Goal: Task Accomplishment & Management: Manage account settings

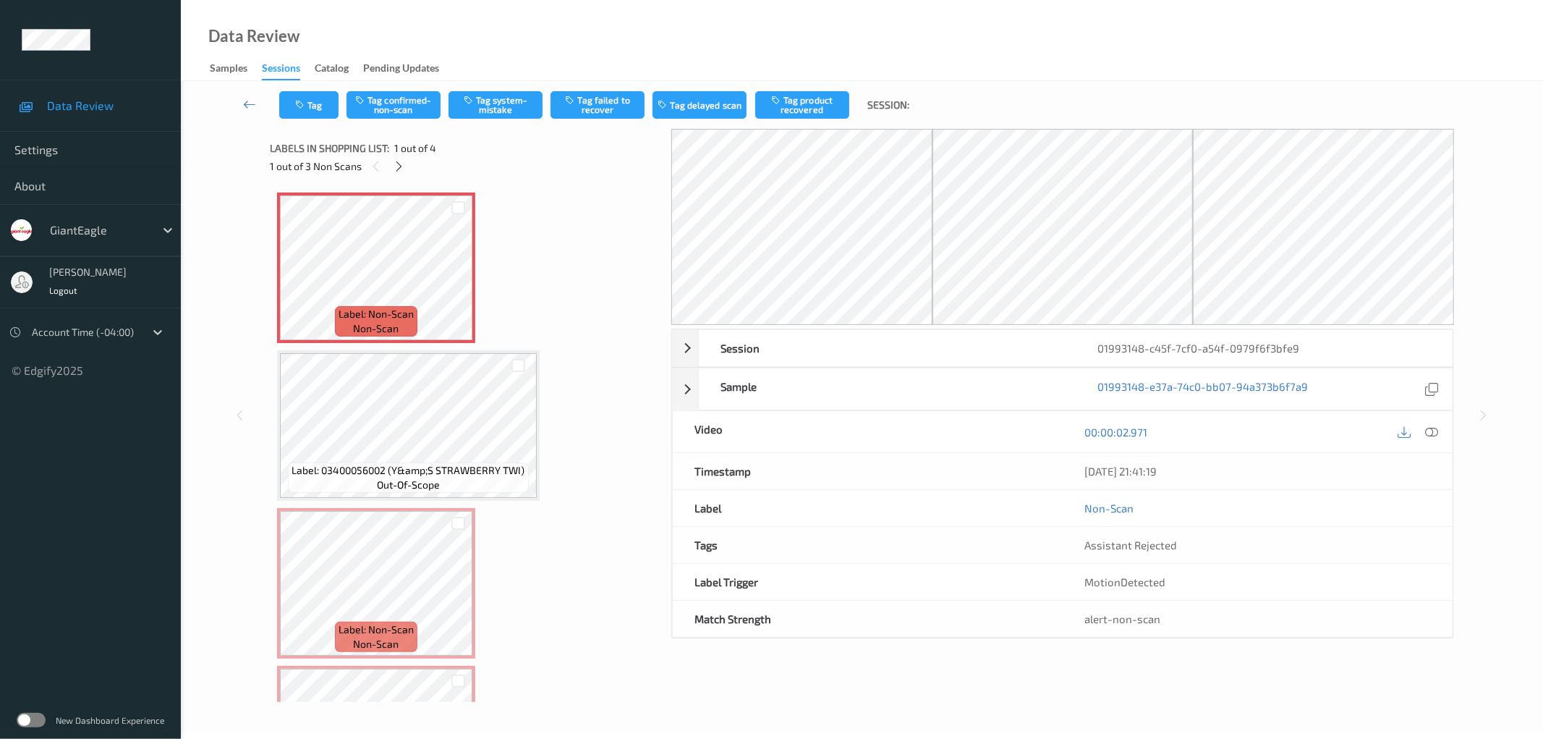
click at [281, 63] on div "Sessions" at bounding box center [281, 71] width 38 height 20
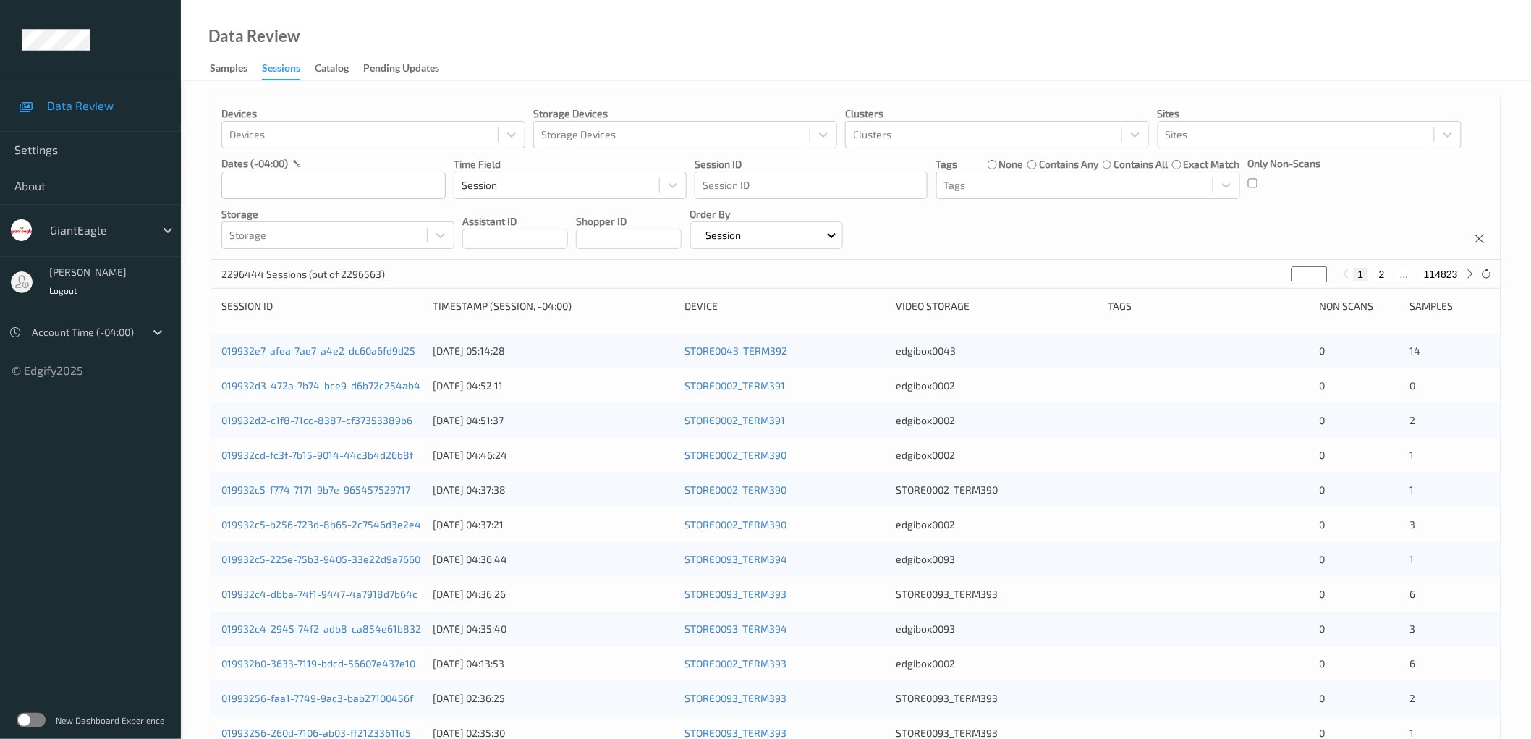
click at [38, 719] on label at bounding box center [31, 720] width 29 height 14
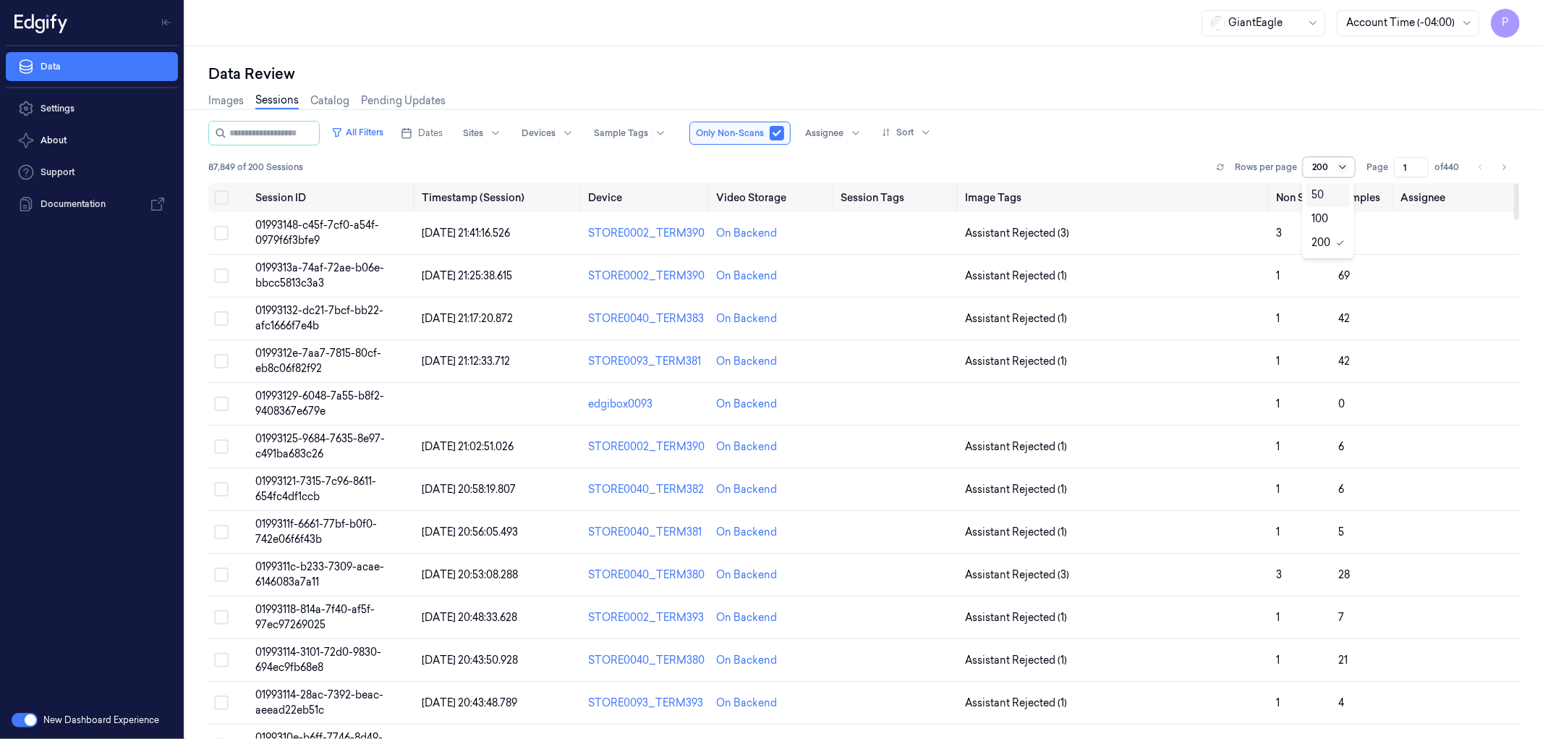
click at [1337, 168] on icon at bounding box center [1343, 167] width 12 height 12
click at [1327, 190] on div "50" at bounding box center [1327, 194] width 33 height 15
click at [216, 231] on button "Select row" at bounding box center [221, 233] width 14 height 14
click at [221, 276] on button "Select row" at bounding box center [221, 275] width 14 height 14
drag, startPoint x: 225, startPoint y: 319, endPoint x: 220, endPoint y: 351, distance: 32.2
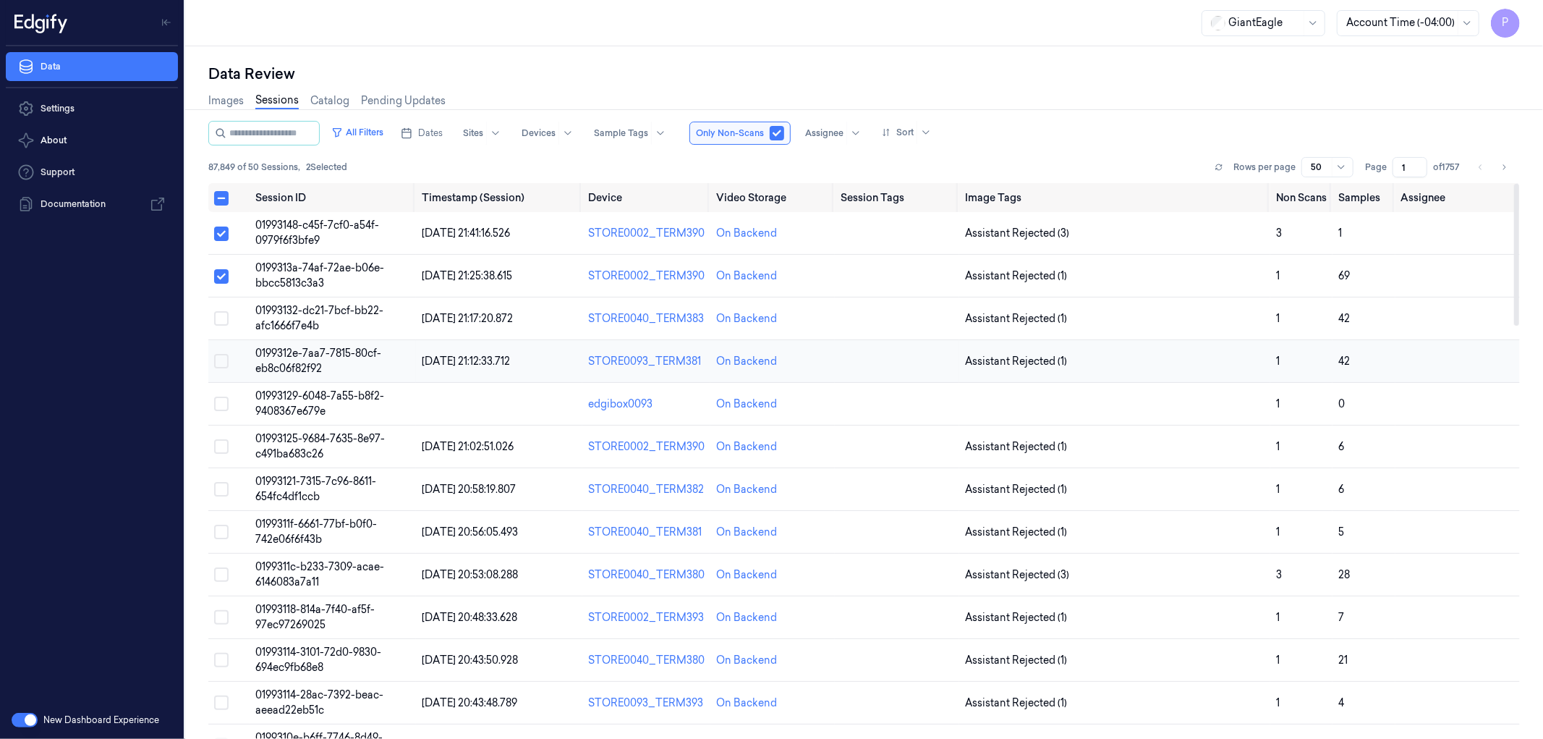
click at [224, 319] on button "Select row" at bounding box center [221, 318] width 14 height 14
click at [218, 365] on button "Select row" at bounding box center [221, 361] width 14 height 14
click at [223, 403] on button "Select row" at bounding box center [221, 403] width 14 height 14
click at [223, 447] on button "Select row" at bounding box center [221, 446] width 14 height 14
click at [222, 494] on button "Select row" at bounding box center [221, 489] width 14 height 14
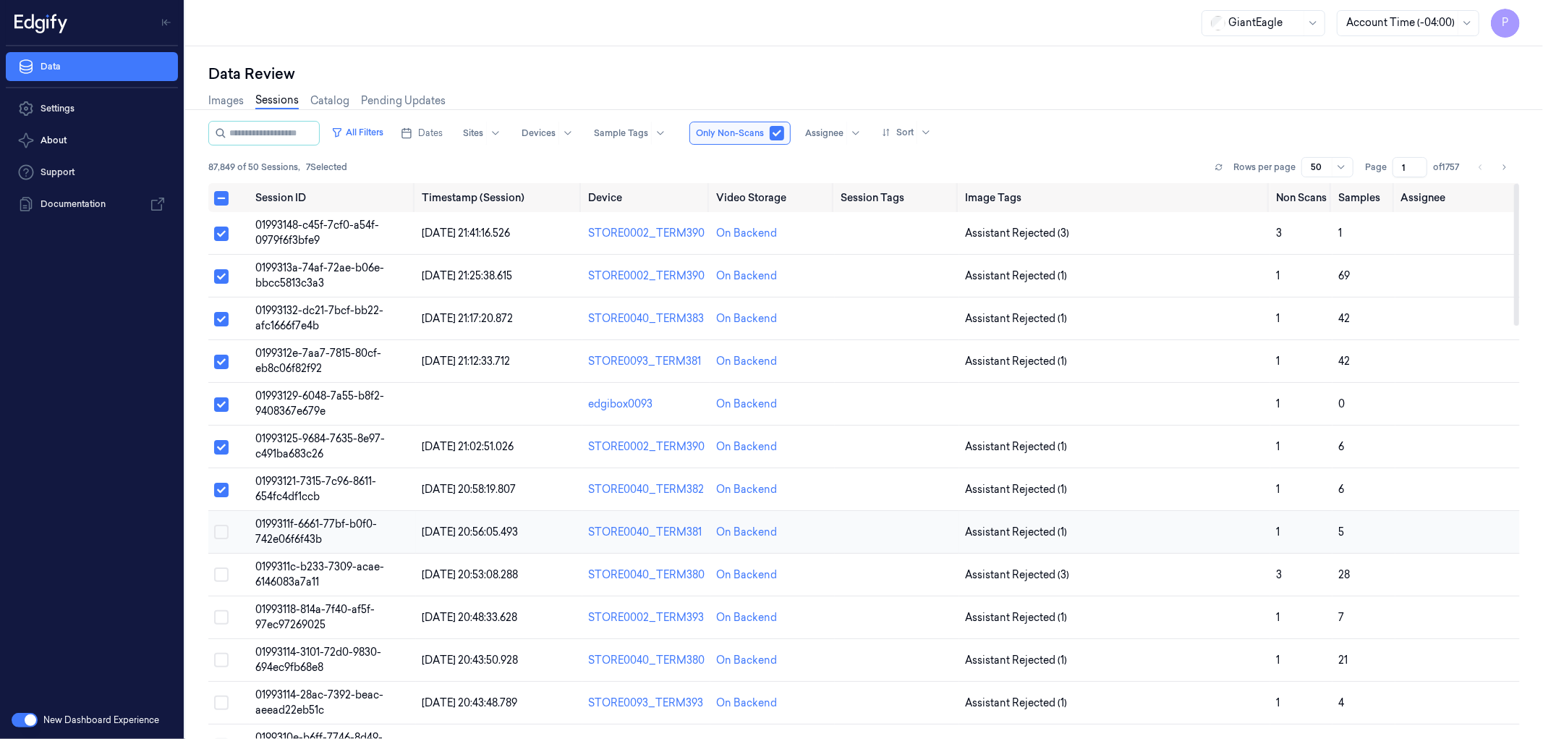
click at [214, 541] on td at bounding box center [228, 532] width 41 height 43
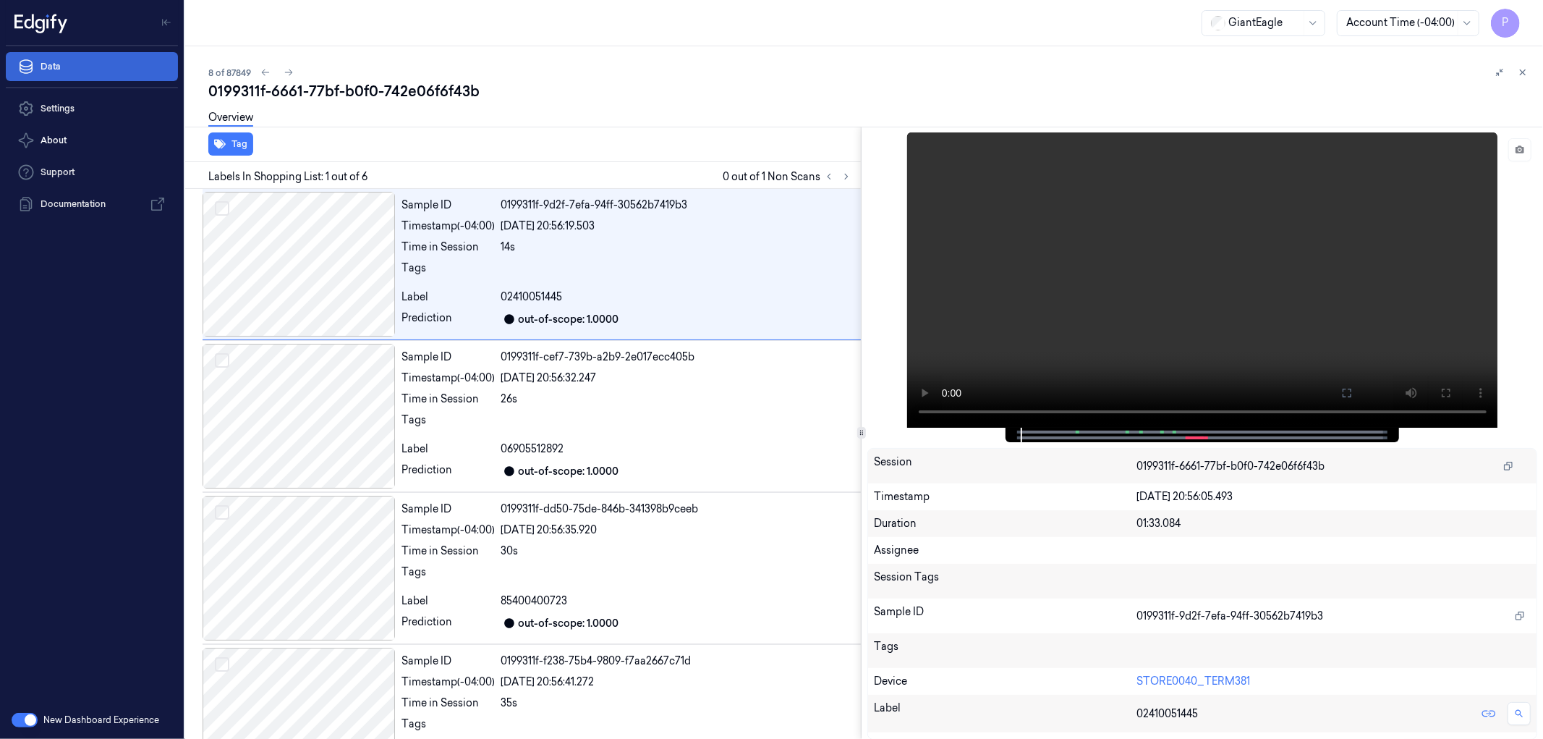
click at [88, 63] on link "Data" at bounding box center [92, 66] width 172 height 29
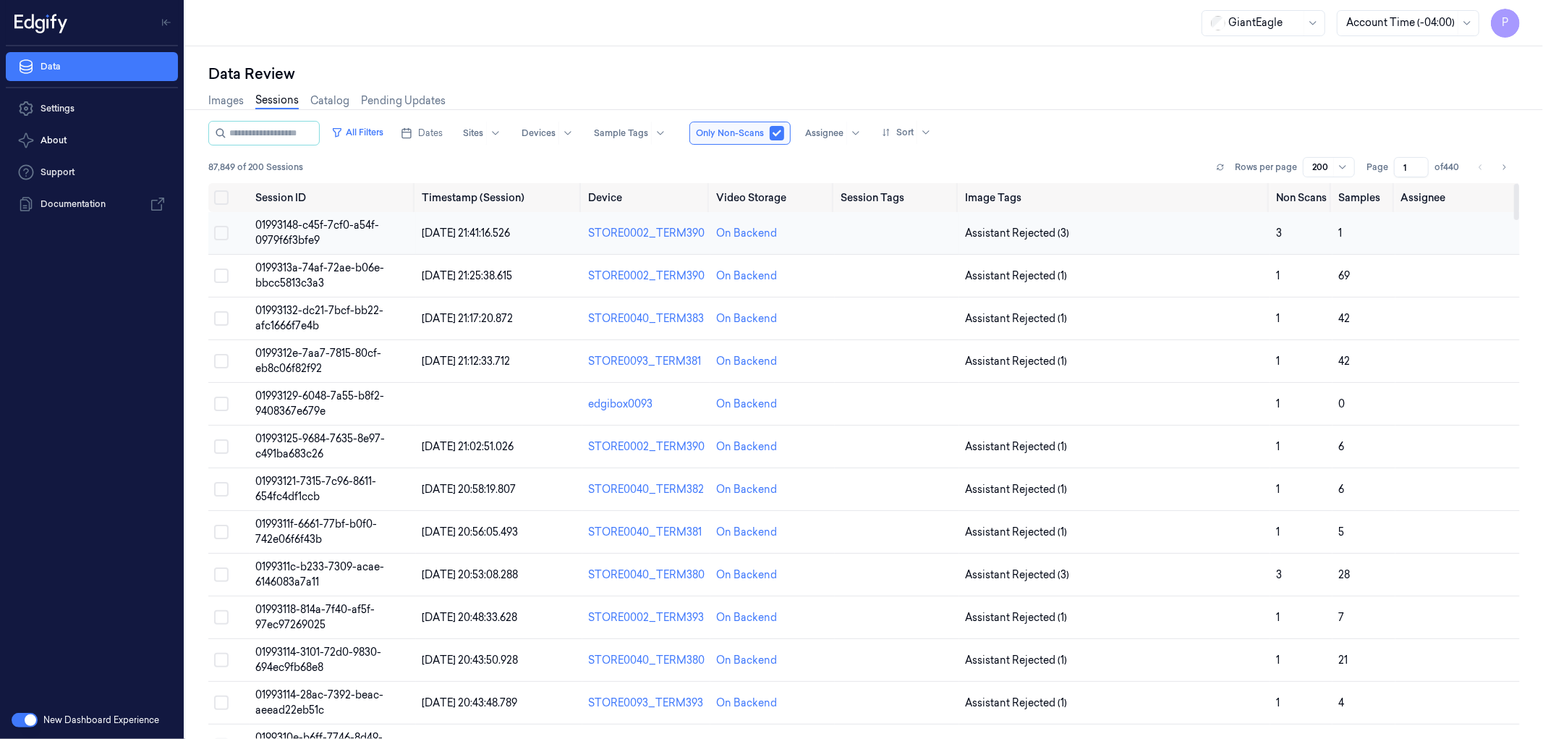
click at [217, 237] on button "Select row" at bounding box center [221, 233] width 14 height 14
click at [218, 275] on button "Select row" at bounding box center [221, 275] width 14 height 14
click at [220, 320] on button "Select row" at bounding box center [221, 318] width 14 height 14
click at [222, 360] on button "Select row" at bounding box center [221, 361] width 14 height 14
click at [862, 133] on div "Assignee" at bounding box center [831, 133] width 71 height 23
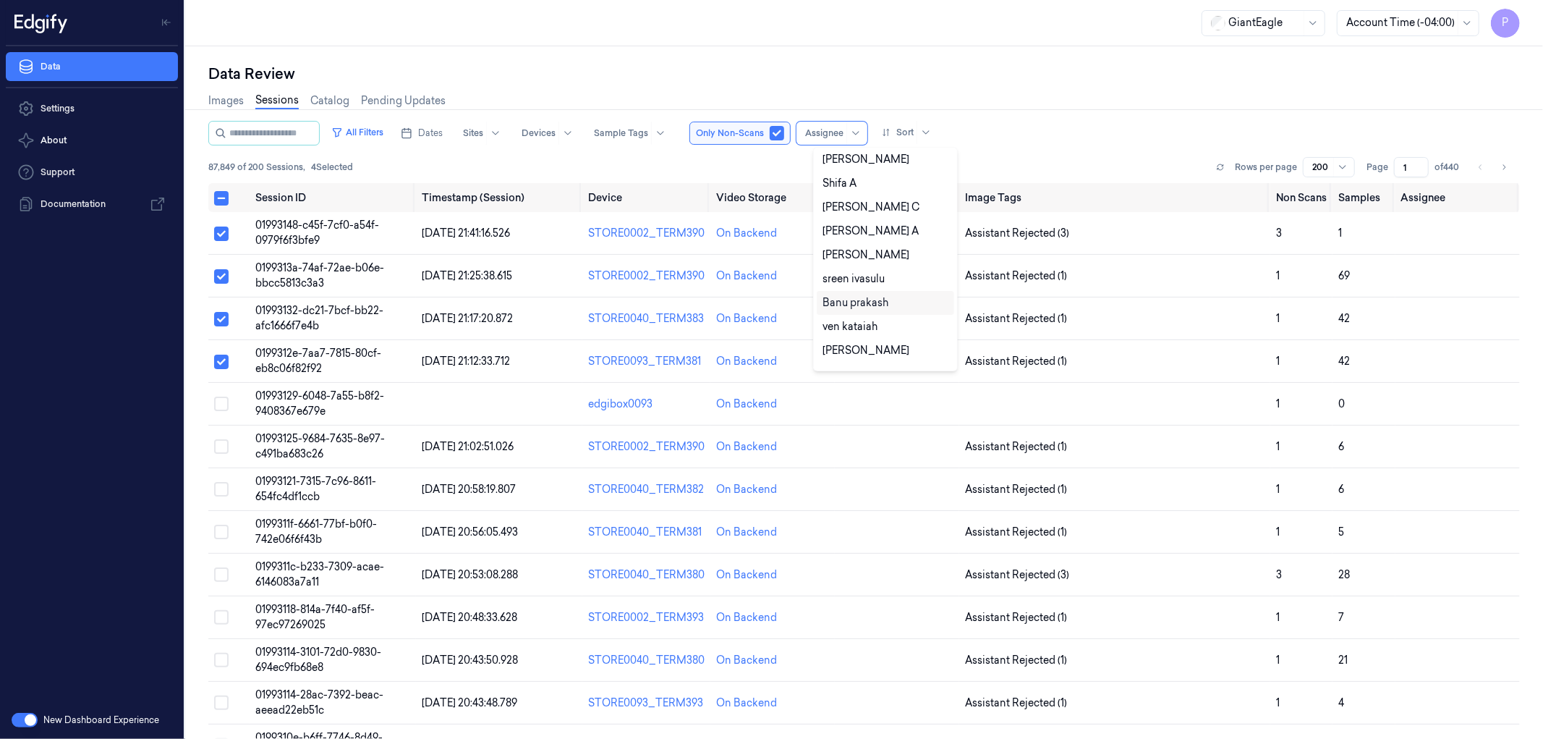
scroll to position [858, 0]
click at [987, 46] on div "Data Review Images Sessions Catalog Pending Updates All Filters Dates Sites Dev…" at bounding box center [864, 392] width 1358 height 692
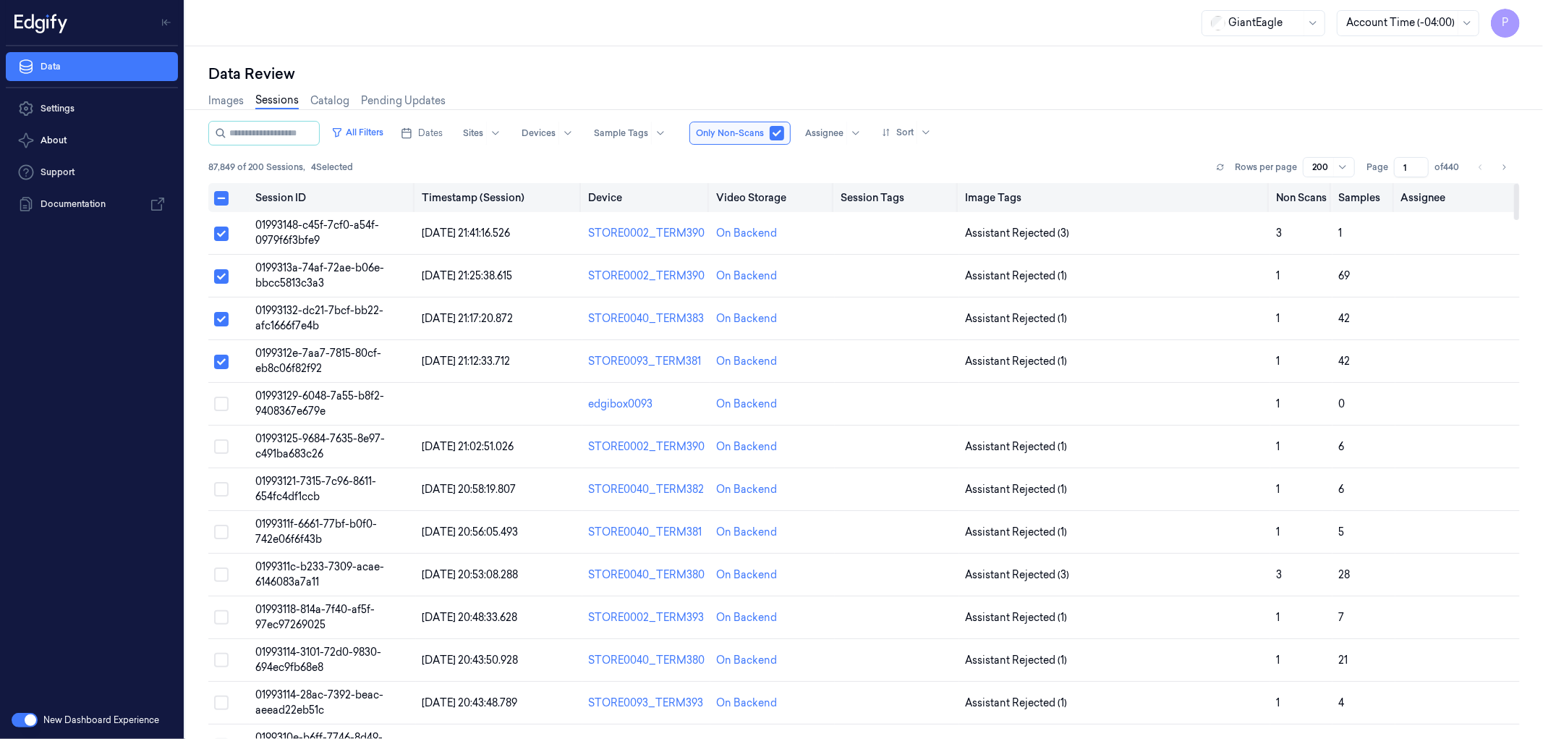
click at [224, 201] on button "Select all" at bounding box center [221, 198] width 14 height 14
click at [1333, 163] on span at bounding box center [1333, 167] width 1 height 19
click at [1325, 191] on div "50" at bounding box center [1327, 194] width 33 height 15
click at [443, 134] on span "Dates" at bounding box center [430, 133] width 25 height 13
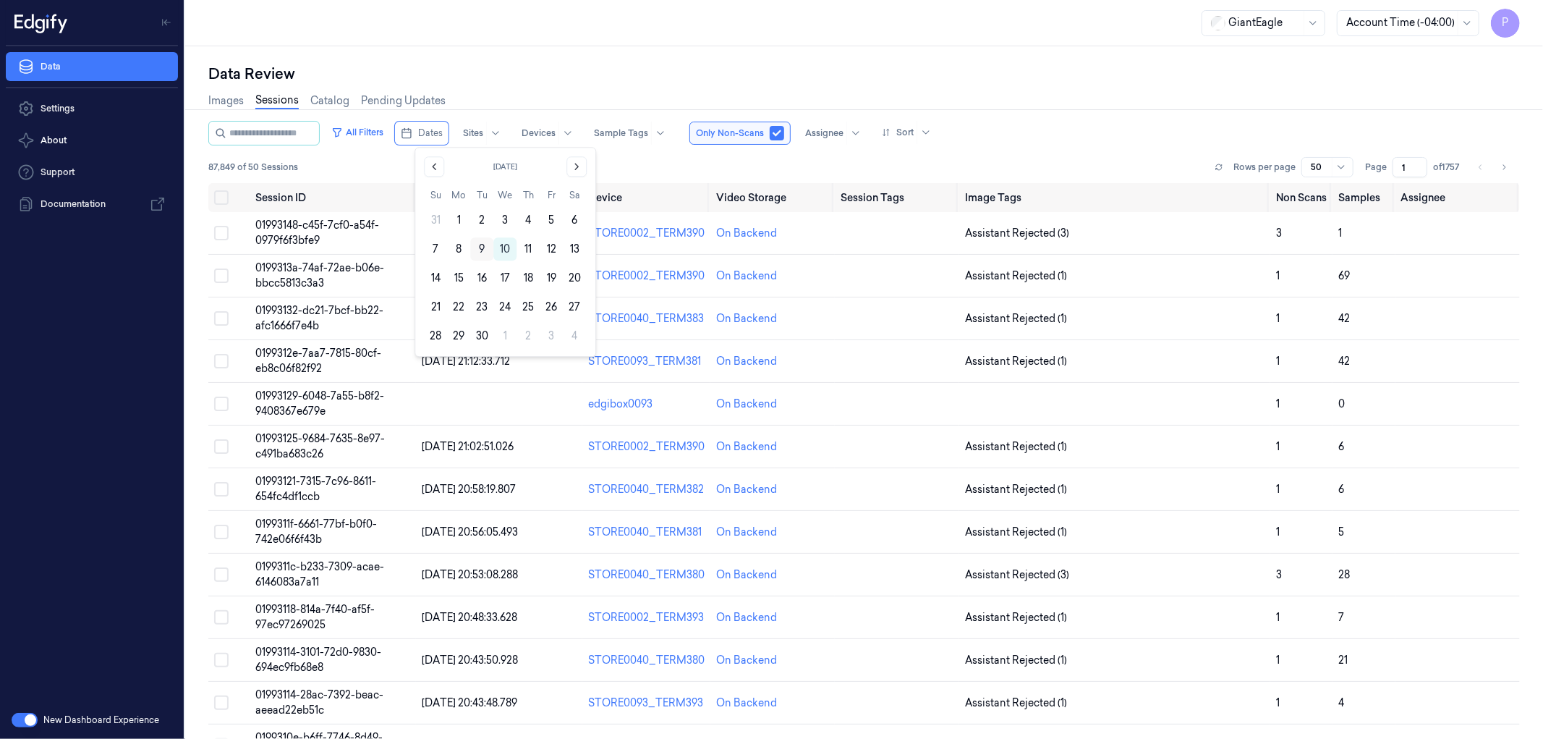
click at [480, 249] on button "9" at bounding box center [481, 248] width 23 height 23
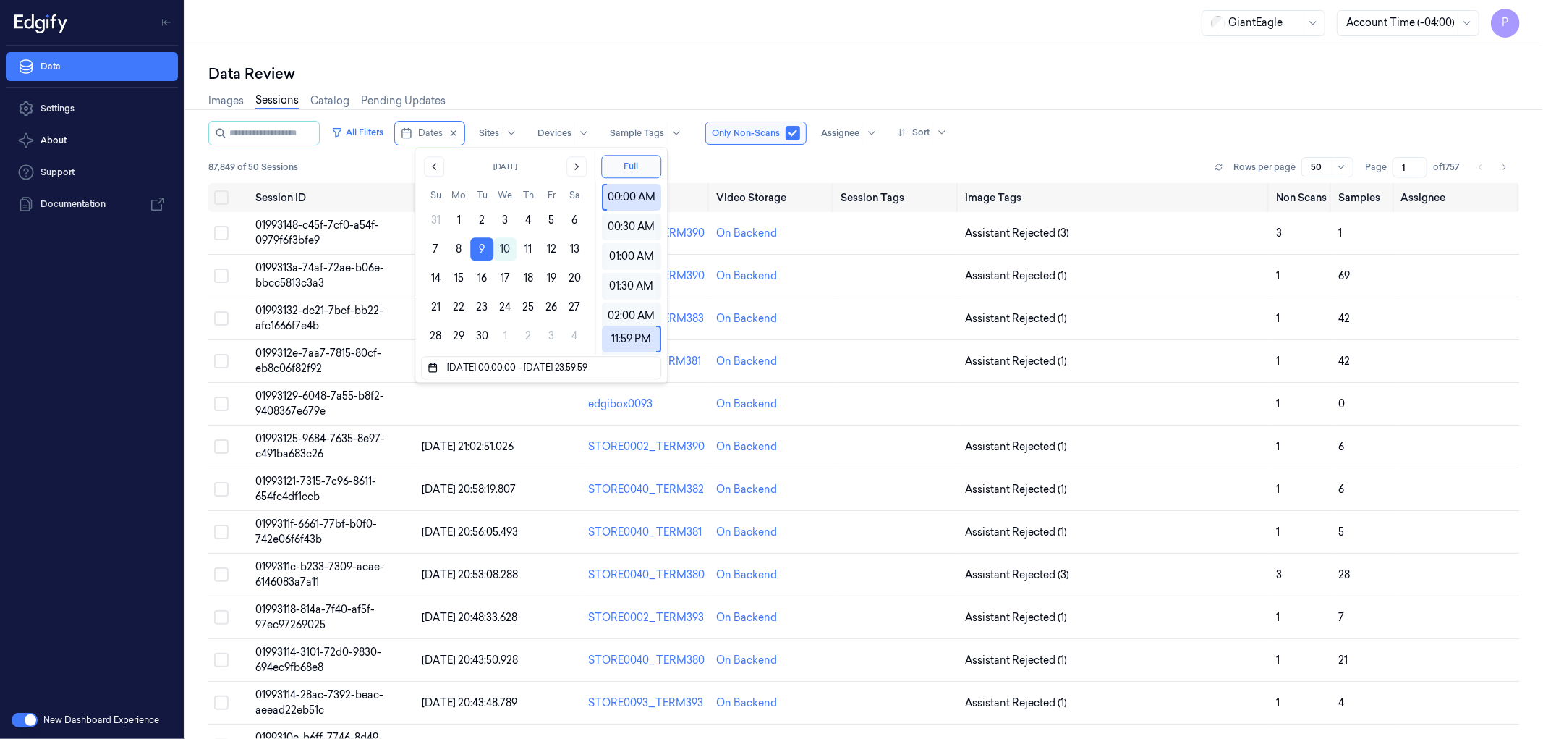
click at [480, 249] on button "9" at bounding box center [481, 248] width 23 height 23
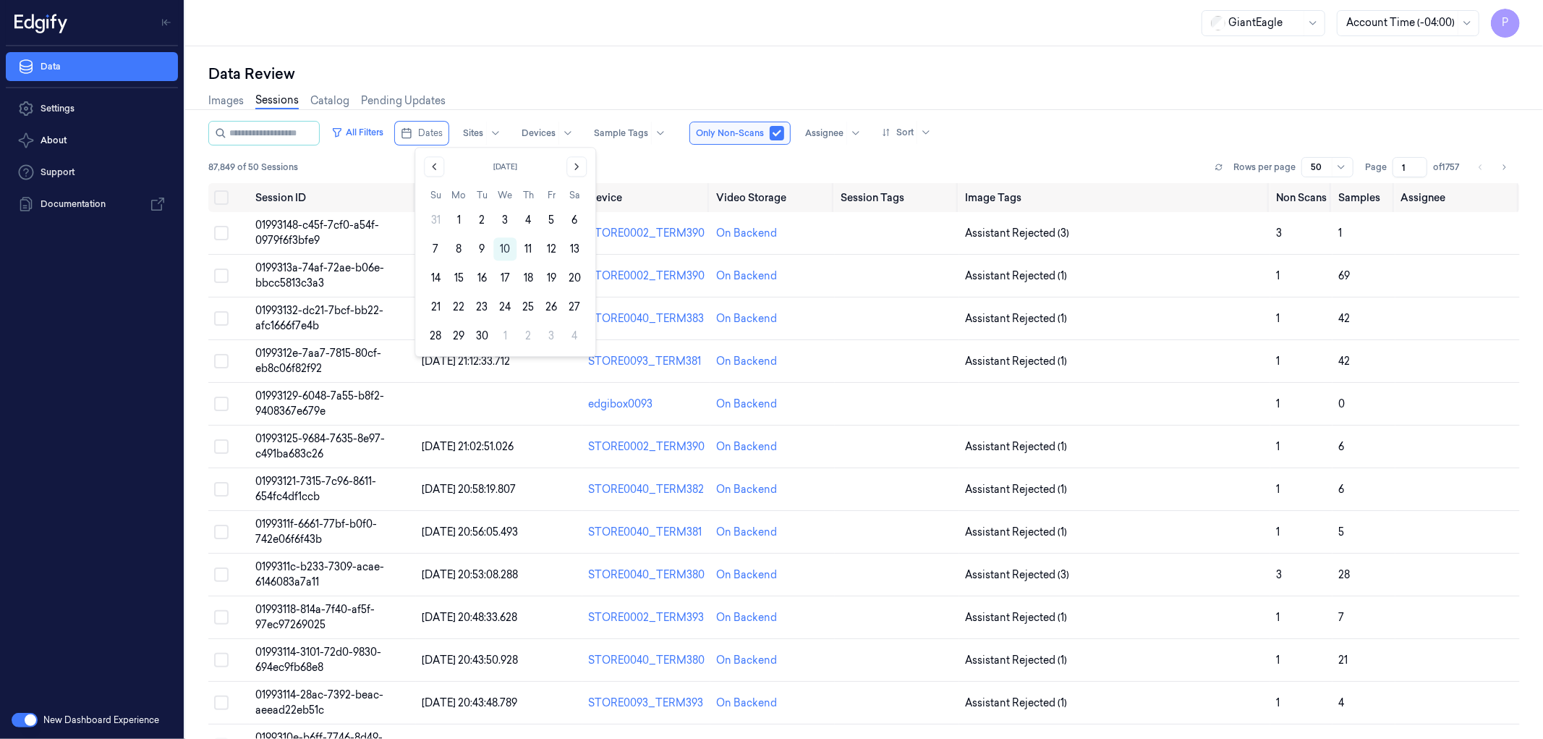
click at [480, 249] on button "9" at bounding box center [481, 248] width 23 height 23
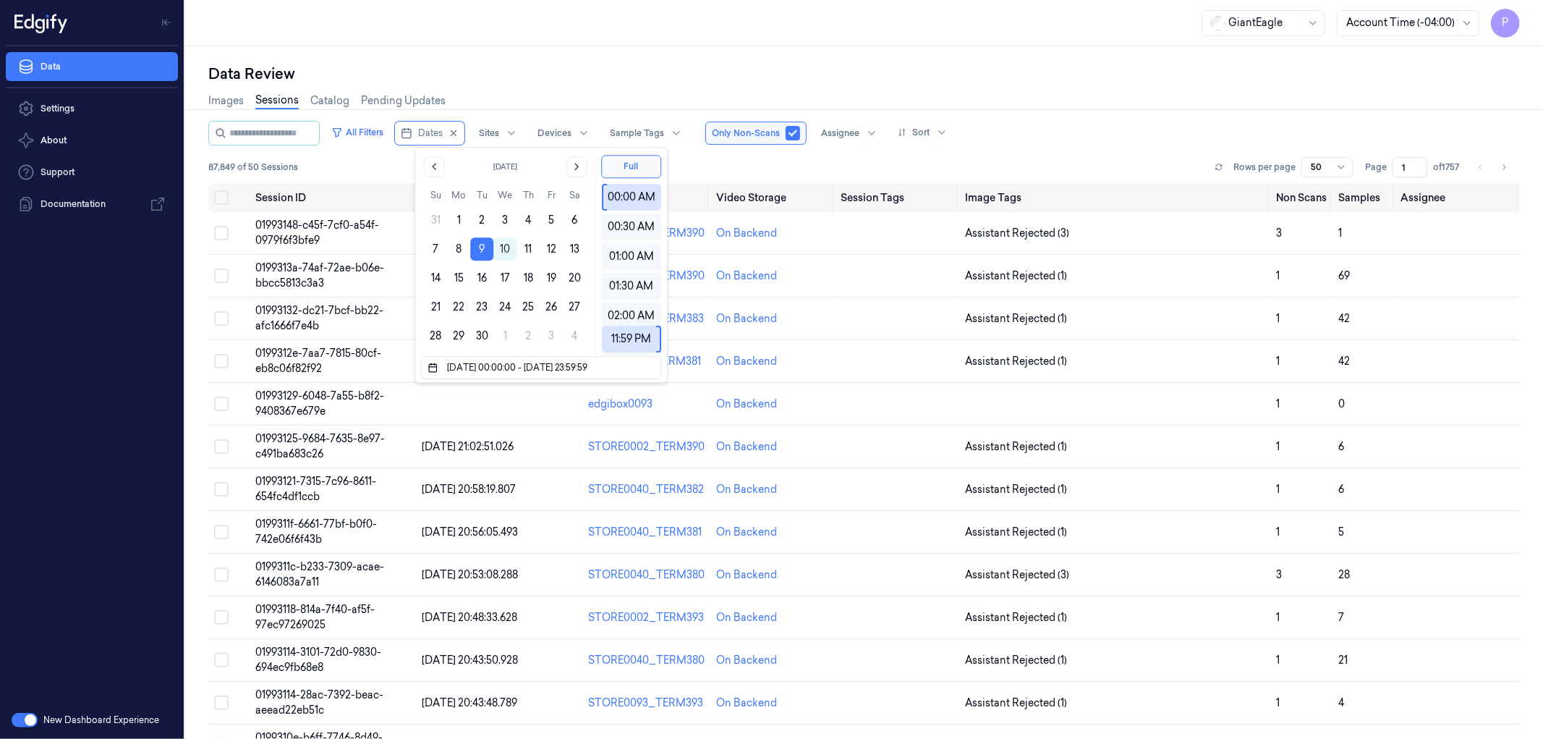
click at [908, 66] on div "Data Review" at bounding box center [863, 74] width 1311 height 20
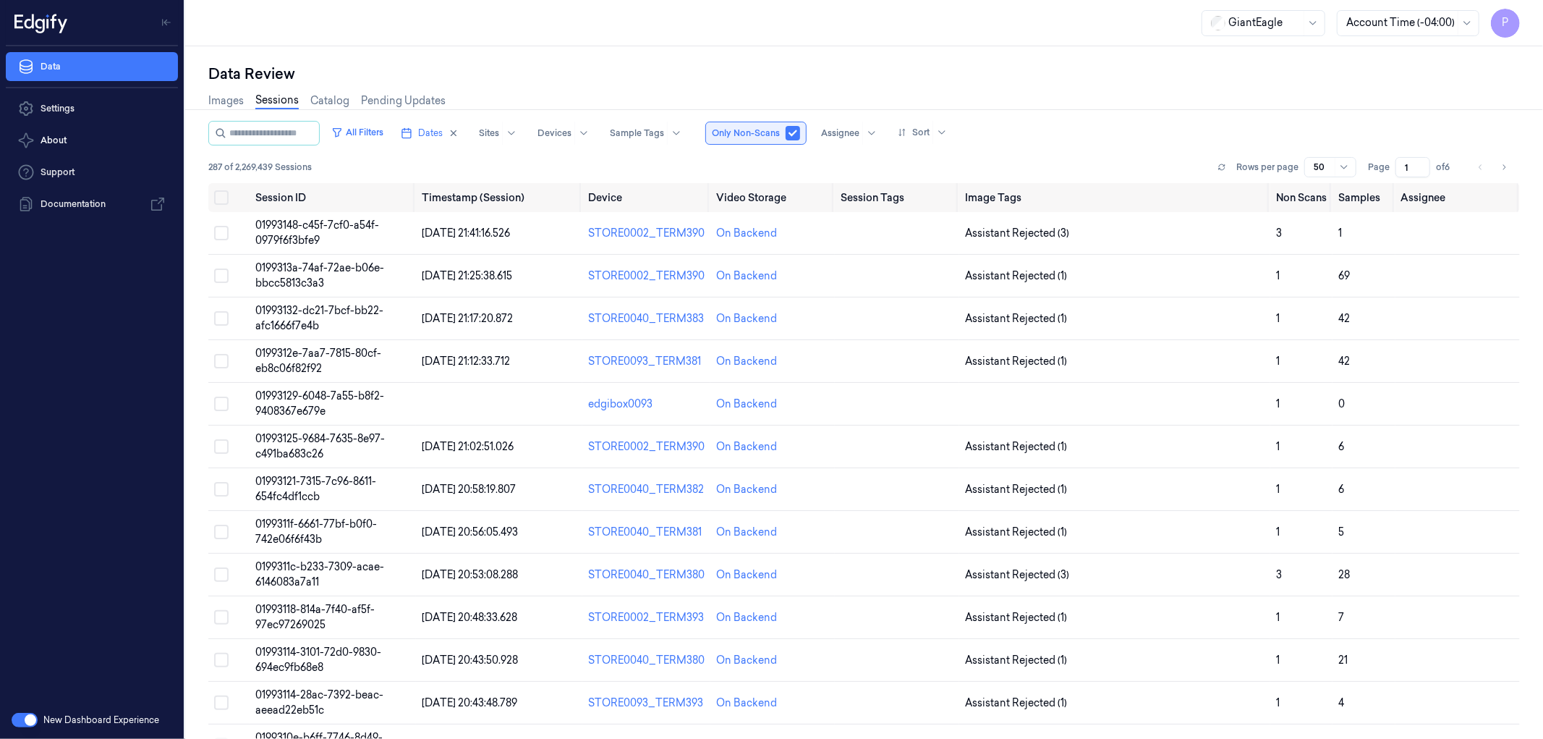
click at [800, 134] on button "button" at bounding box center [793, 133] width 14 height 14
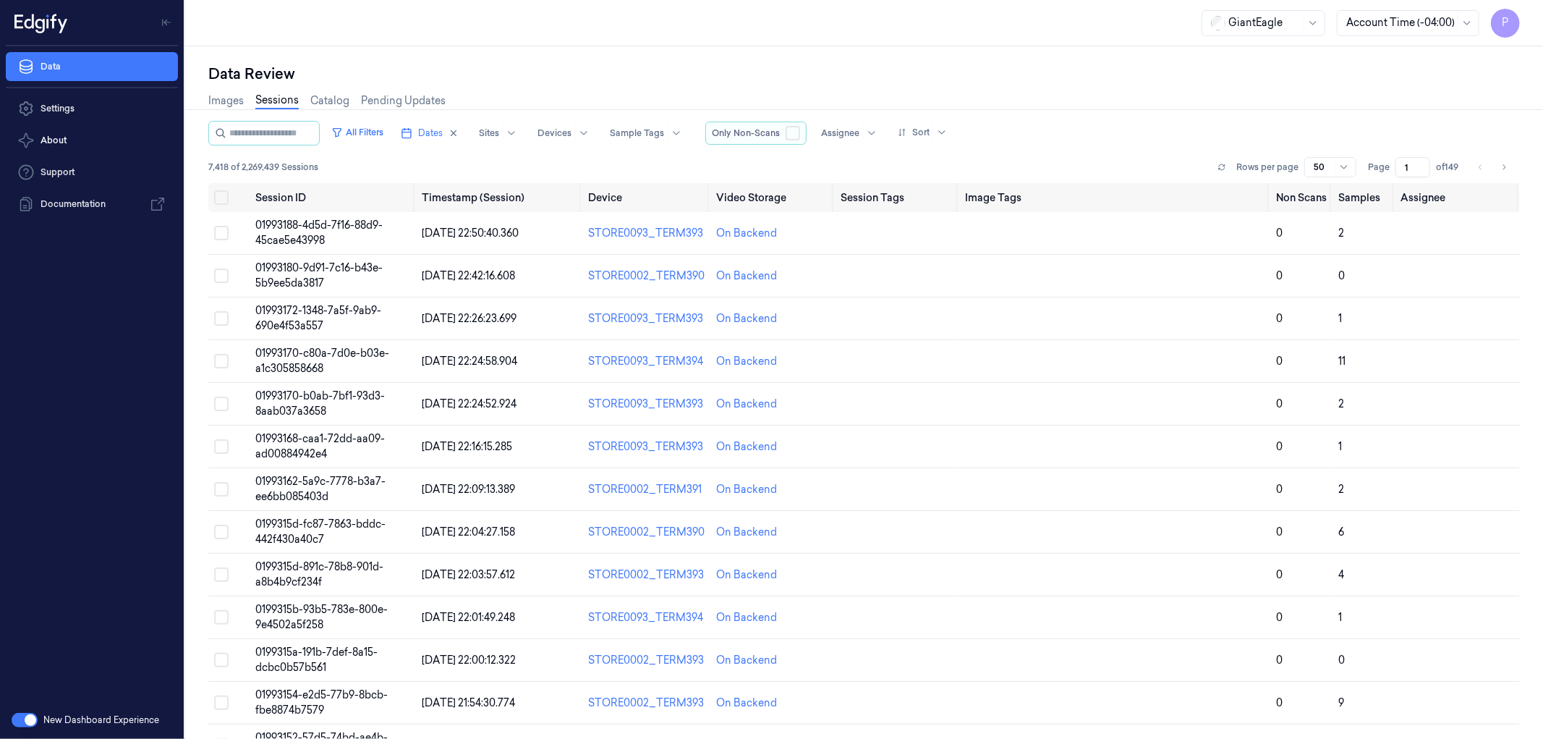
click at [800, 134] on button "button" at bounding box center [793, 133] width 14 height 14
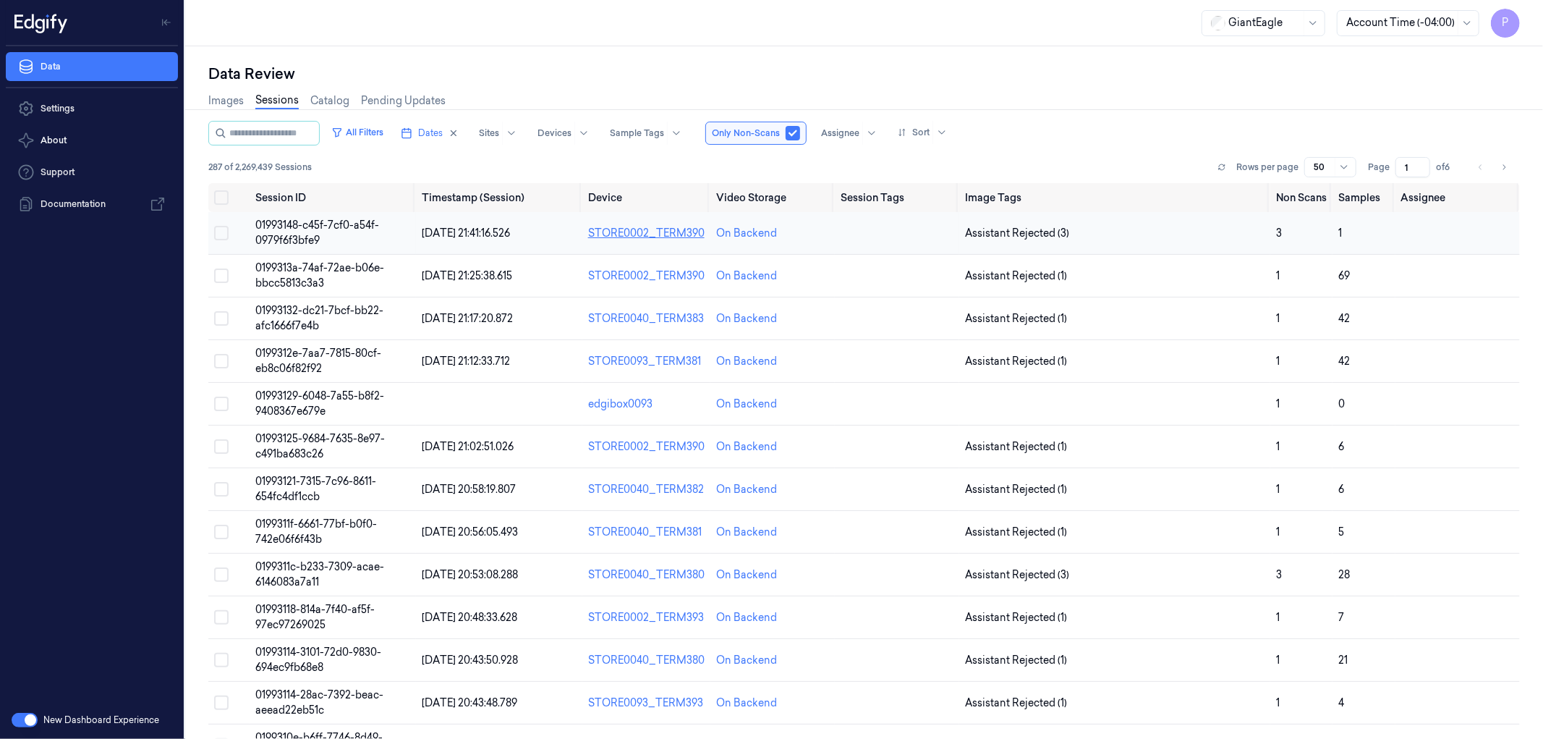
type button "true"
click at [61, 104] on link "Settings" at bounding box center [92, 108] width 172 height 29
click at [859, 131] on div at bounding box center [840, 133] width 38 height 13
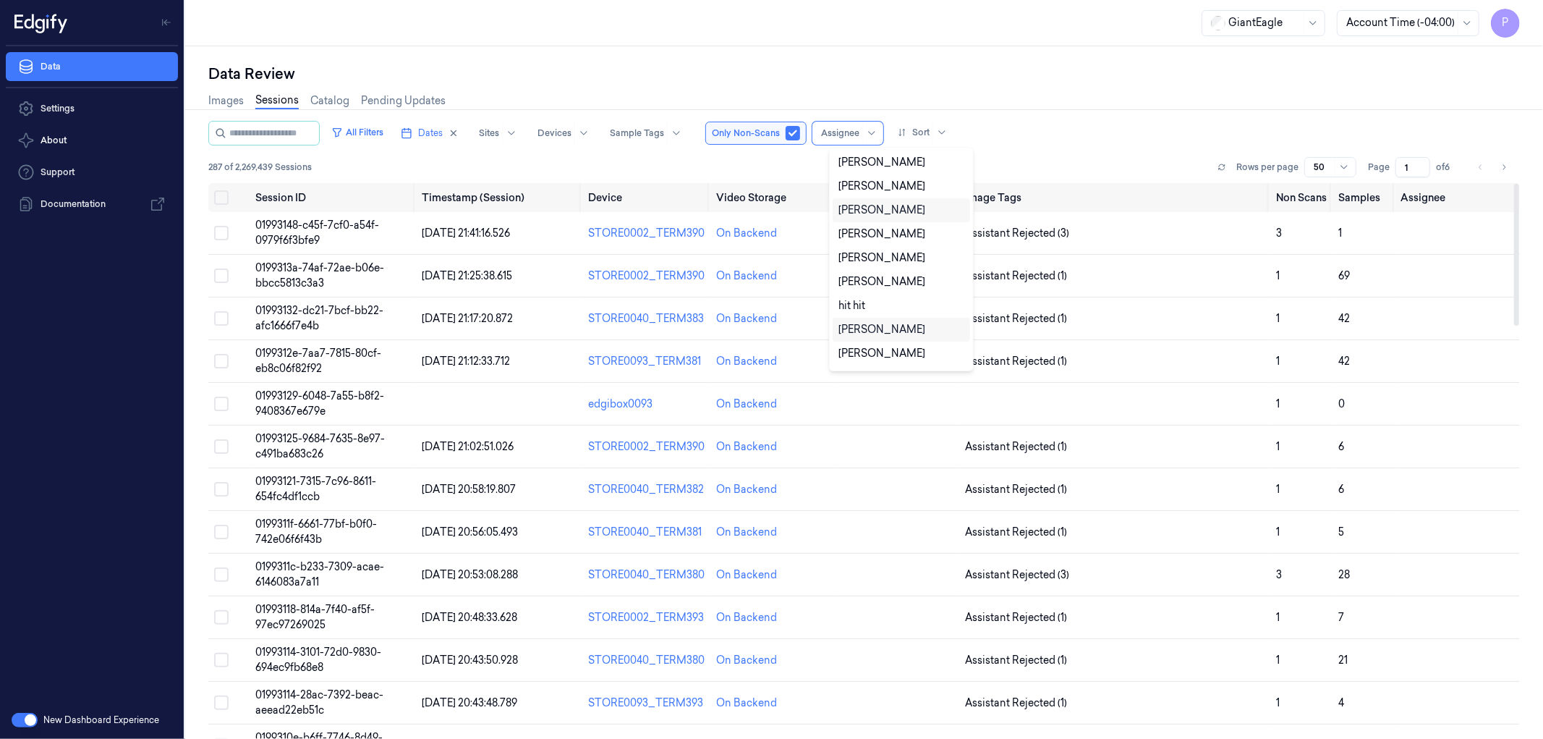
scroll to position [428, 0]
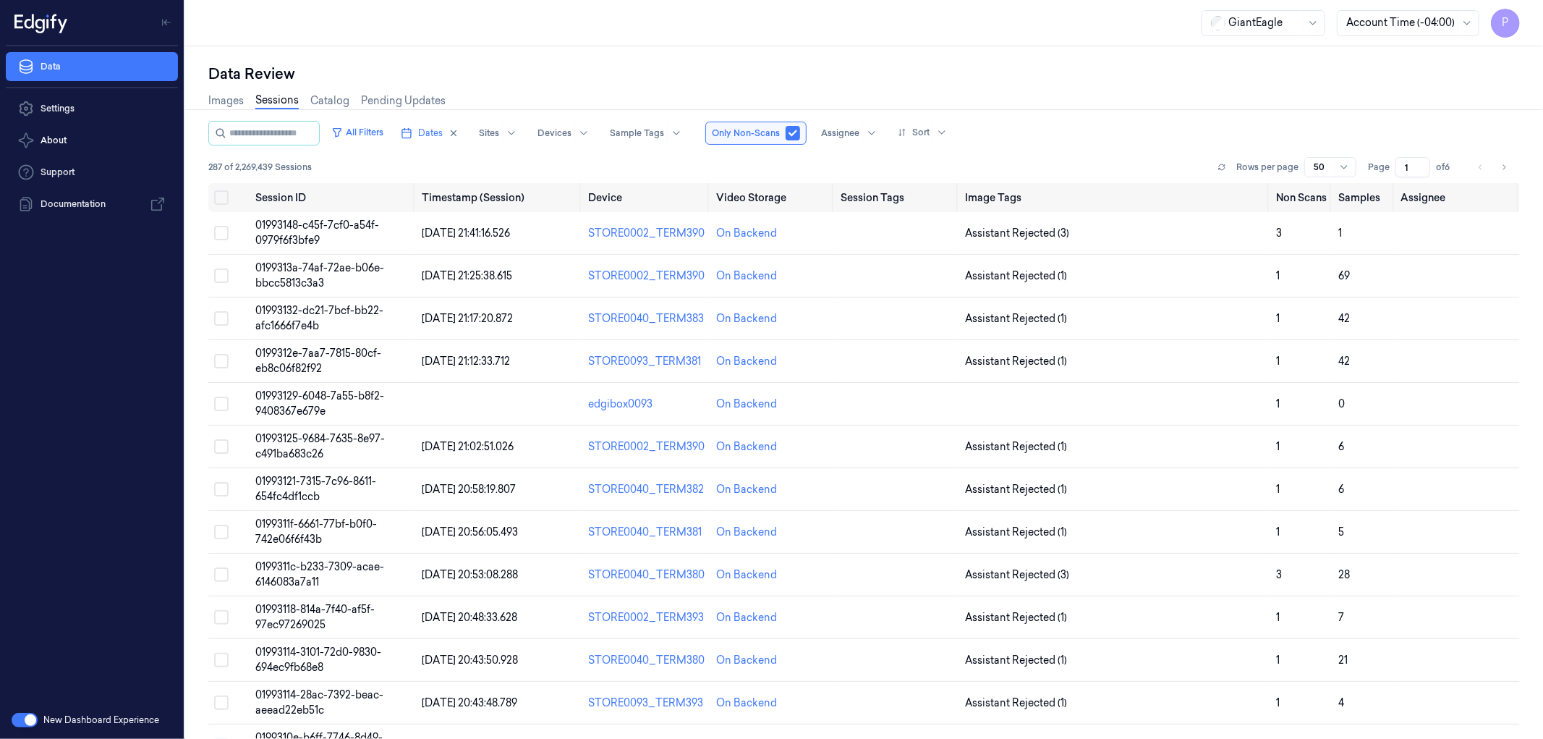
click at [1039, 56] on div "Data Review Images Sessions Catalog Pending Updates All Filters Dates Sites Dev…" at bounding box center [864, 392] width 1358 height 692
click at [352, 233] on td "01993148-c45f-7cf0-a54f-0979f6f3bfe9" at bounding box center [333, 233] width 166 height 43
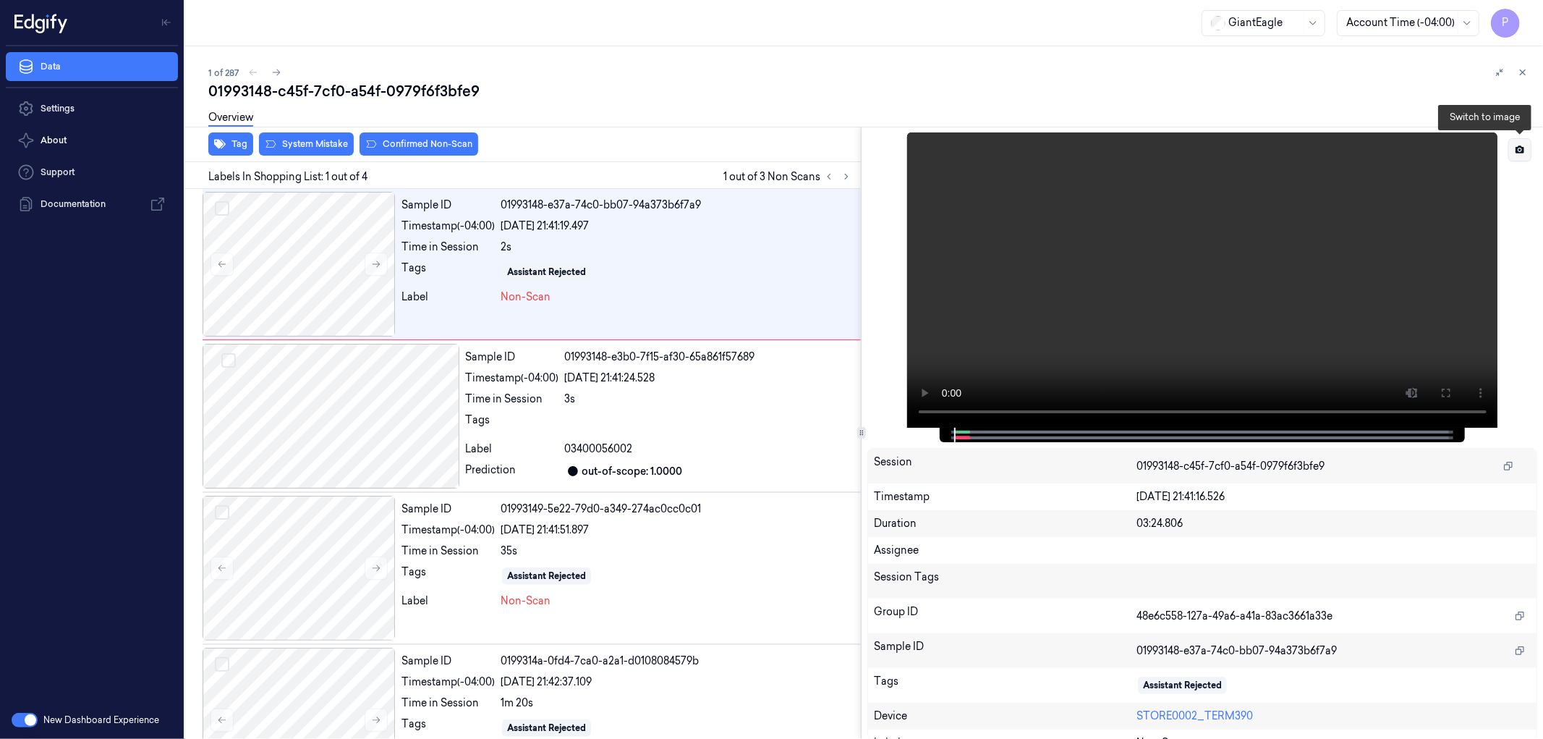
click at [1516, 153] on icon at bounding box center [1520, 150] width 10 height 10
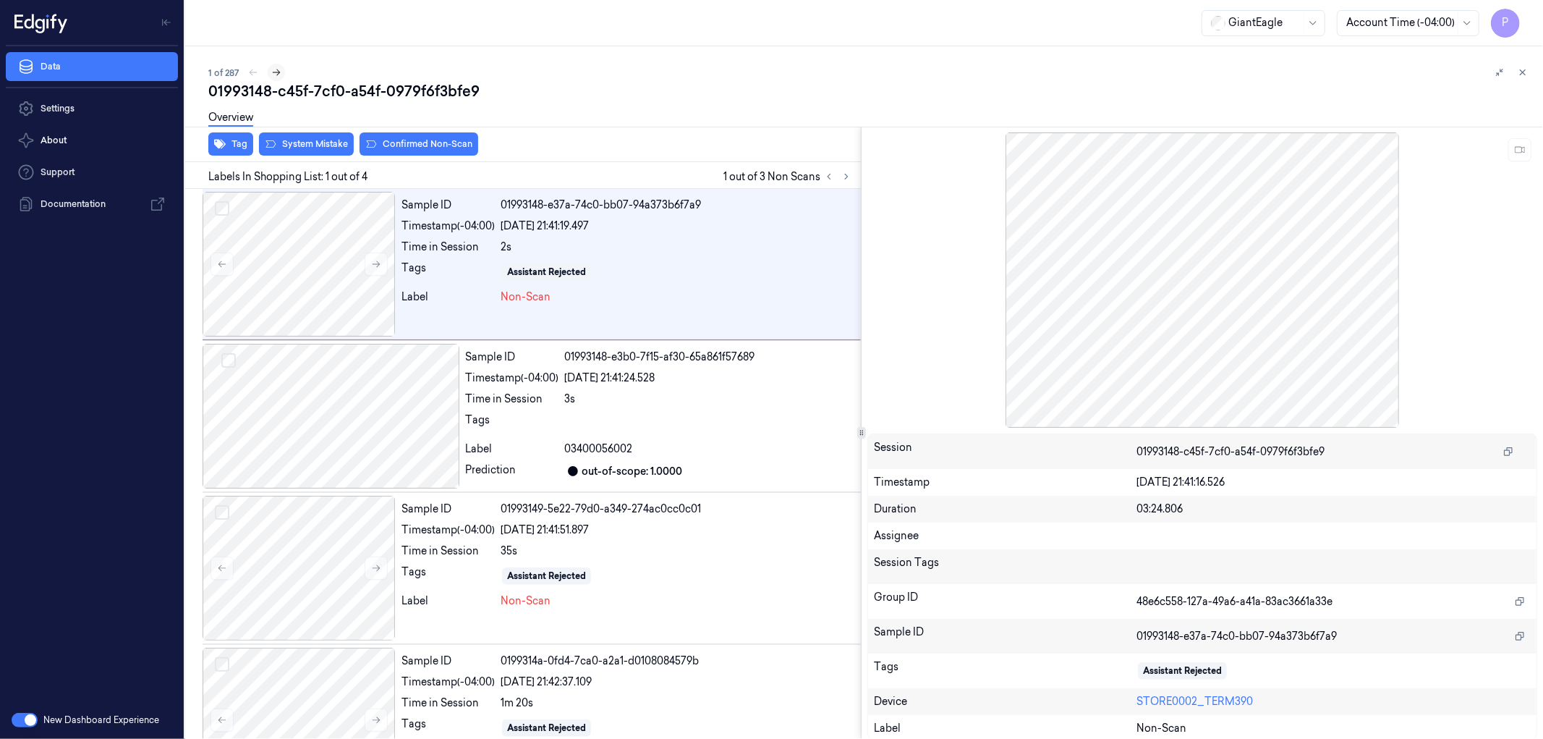
click at [276, 71] on icon at bounding box center [276, 72] width 10 height 10
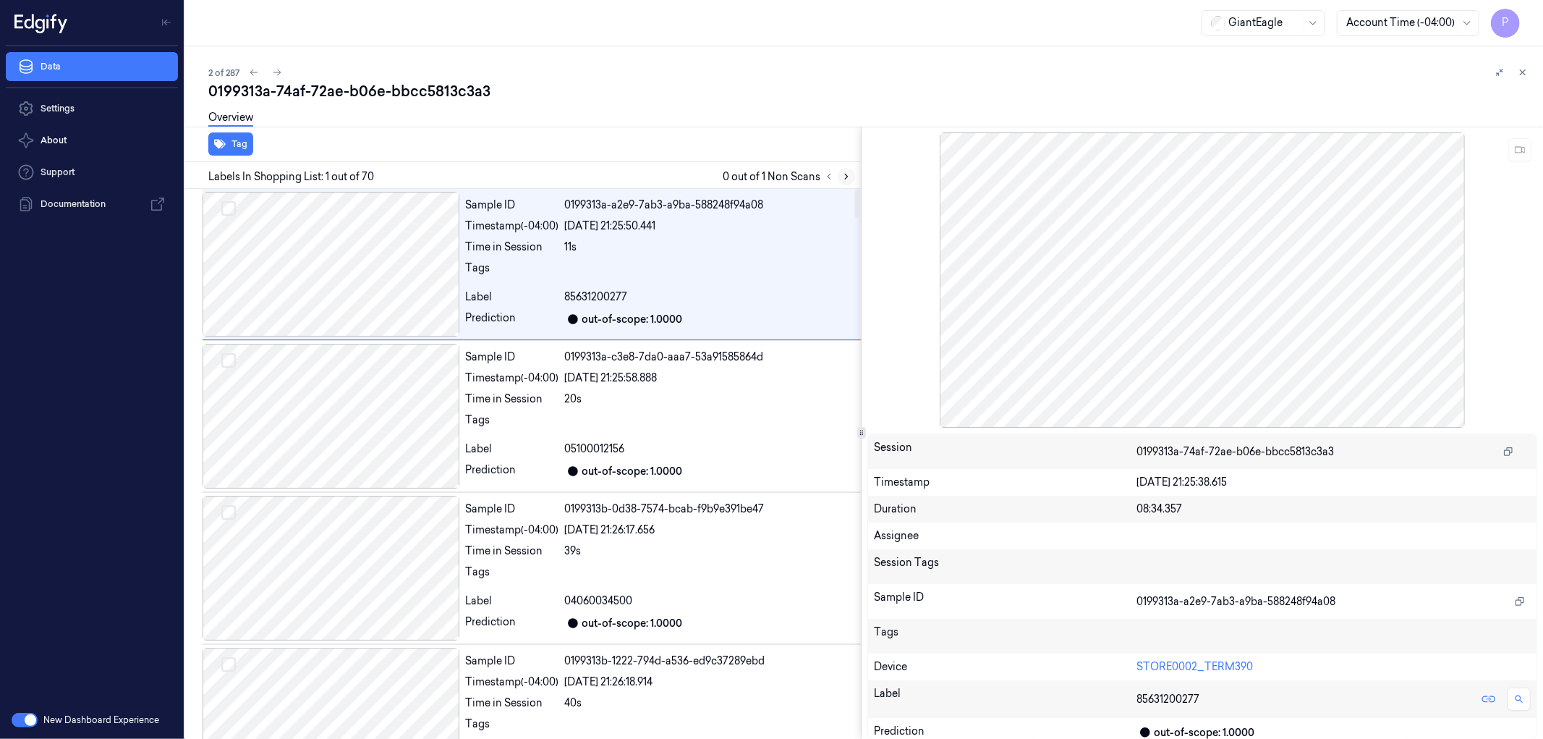
click at [843, 175] on icon at bounding box center [846, 176] width 10 height 10
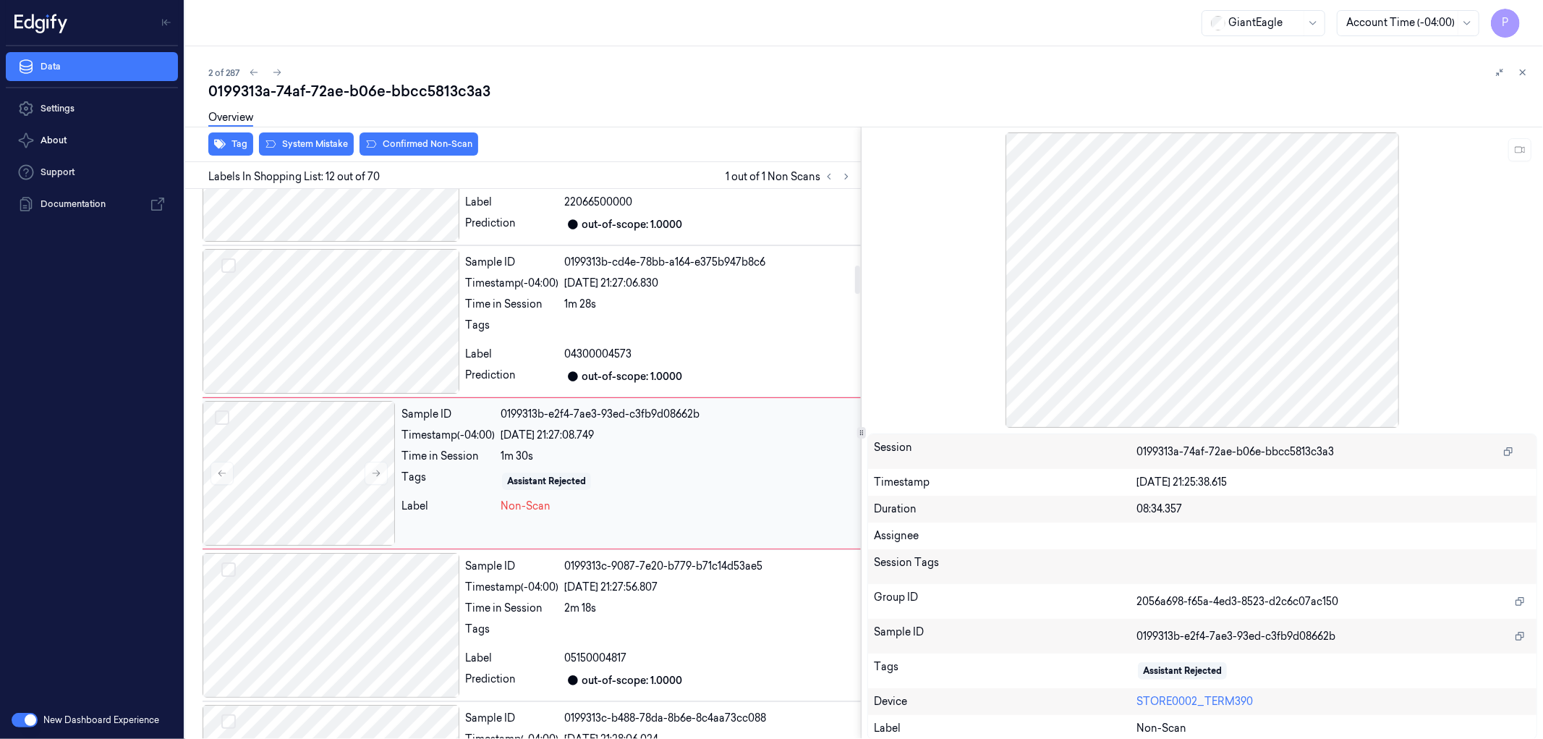
scroll to position [1472, 0]
